Goal: Information Seeking & Learning: Find specific fact

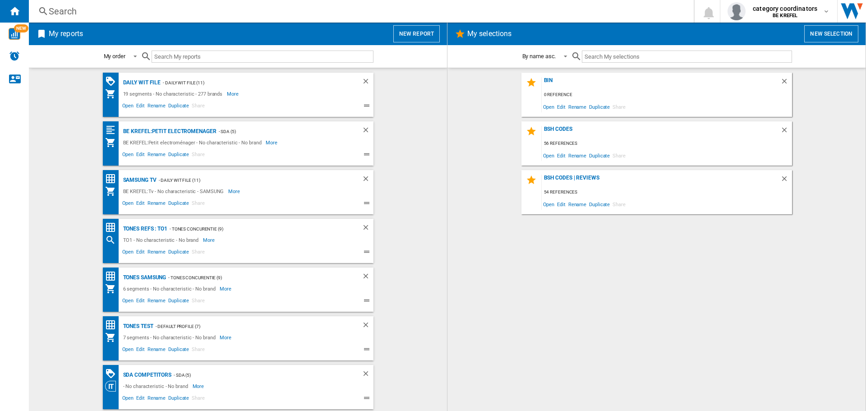
click at [40, 12] on ng-md-icon at bounding box center [43, 11] width 11 height 11
click at [135, 80] on div "Daily WIT file" at bounding box center [141, 82] width 40 height 11
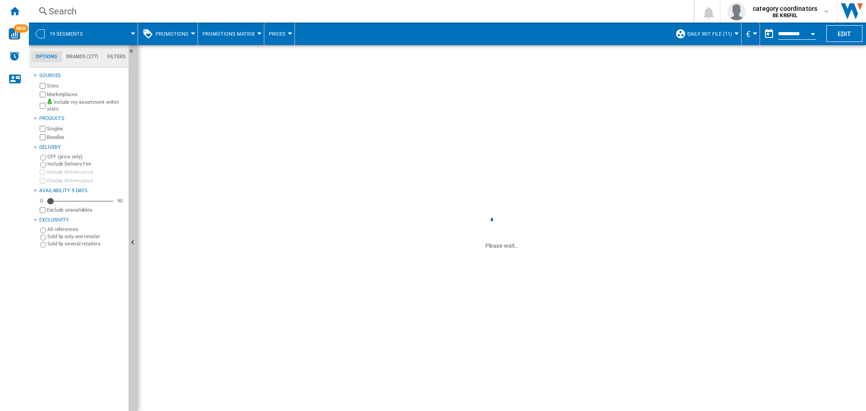
click at [273, 33] on span "Prices" at bounding box center [277, 34] width 17 height 6
click at [188, 35] on md-backdrop at bounding box center [433, 205] width 866 height 411
click at [180, 32] on span "Promotions" at bounding box center [172, 34] width 33 height 6
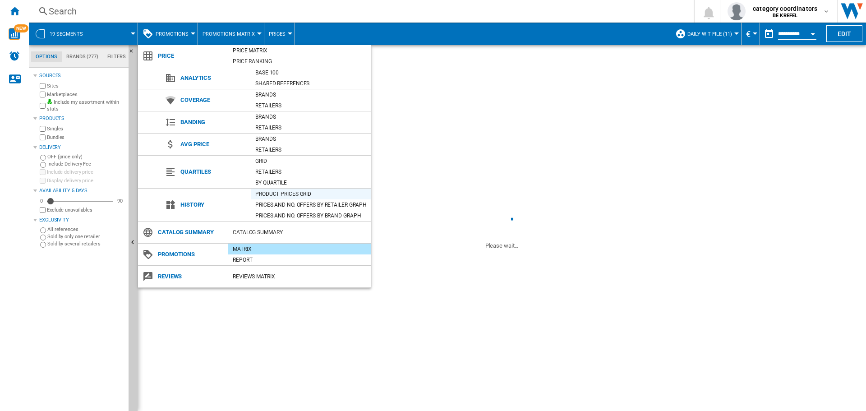
click at [287, 194] on div "Product prices grid" at bounding box center [311, 194] width 120 height 9
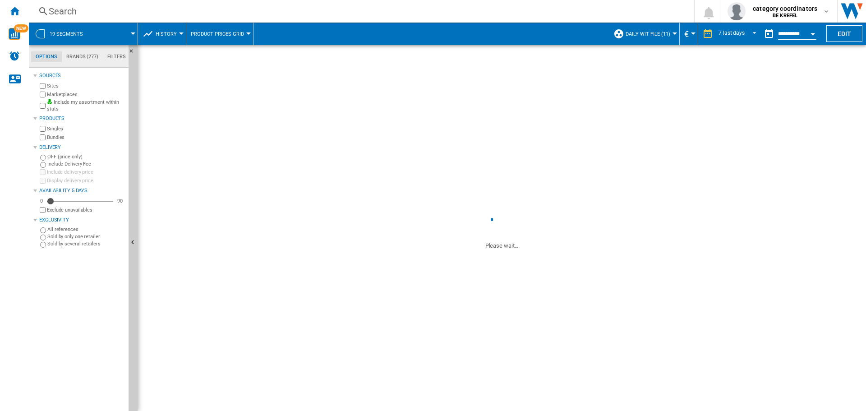
click at [57, 15] on div "Search" at bounding box center [360, 11] width 622 height 13
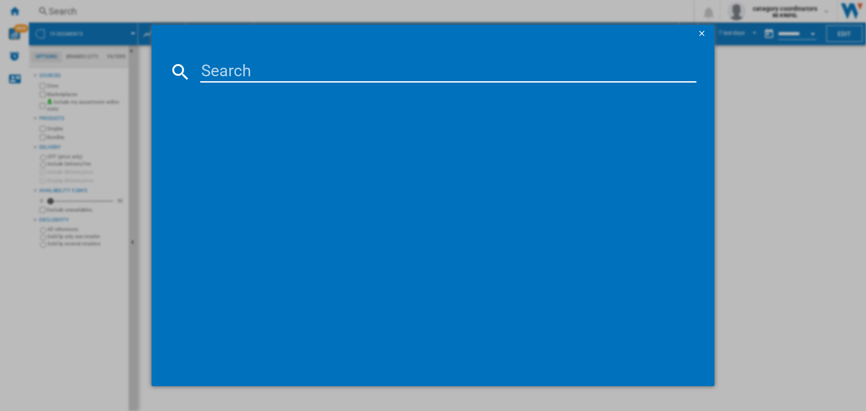
click at [280, 82] on input at bounding box center [448, 72] width 496 height 22
type input "12006848"
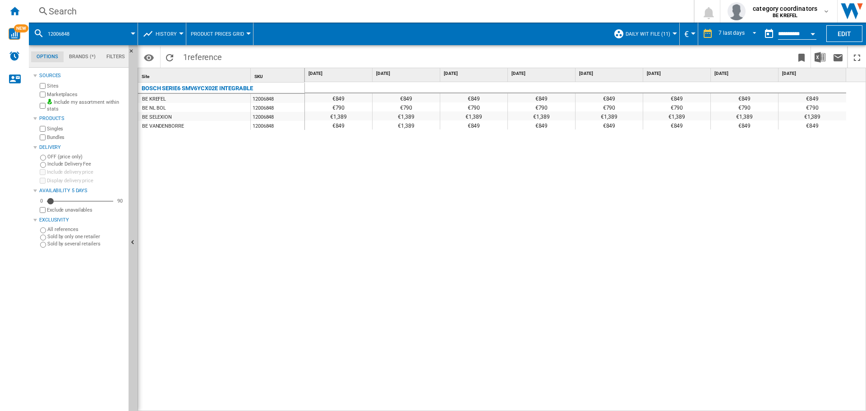
click at [513, 163] on div "€849 €849 €849 €849 €849 €849 €849 €849 €790 €790 €790 €790 €790 €790 €790 €790…" at bounding box center [586, 246] width 562 height 329
click at [384, 196] on div "€849 €849 €849 €849 €849 €849 €849 €849 €790 €790 €790 €790 €790 €790 €790 €790…" at bounding box center [586, 246] width 562 height 329
